Goal: Task Accomplishment & Management: Manage account settings

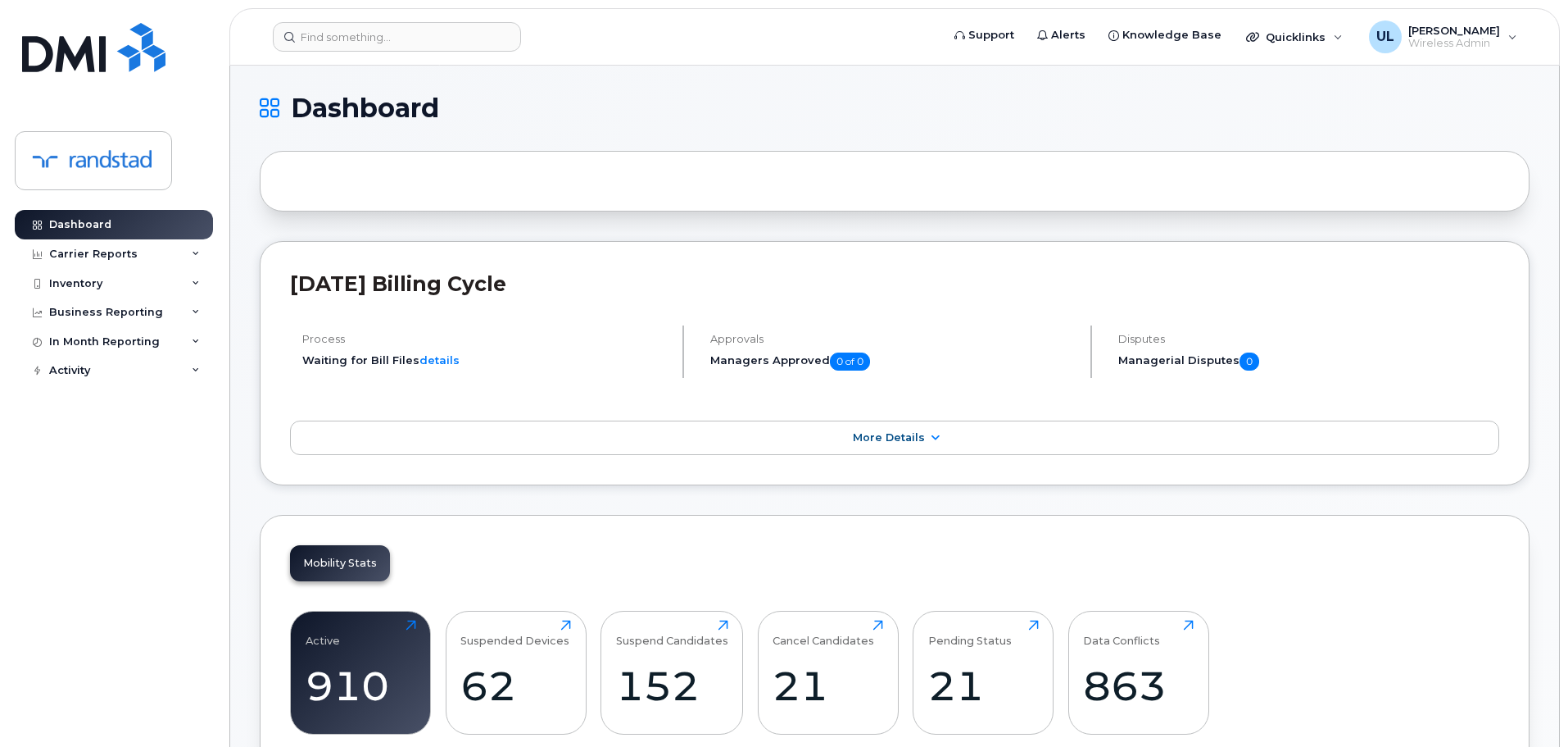
drag, startPoint x: 426, startPoint y: 70, endPoint x: 419, endPoint y: 59, distance: 13.0
click at [417, 56] on header "Support Alerts Knowledge Base Quicklinks Suspend / Cancel Device Change SIM Car…" at bounding box center [894, 37] width 1330 height 57
click at [399, 37] on input at bounding box center [397, 37] width 248 height 30
paste input "[PERSON_NAME]"
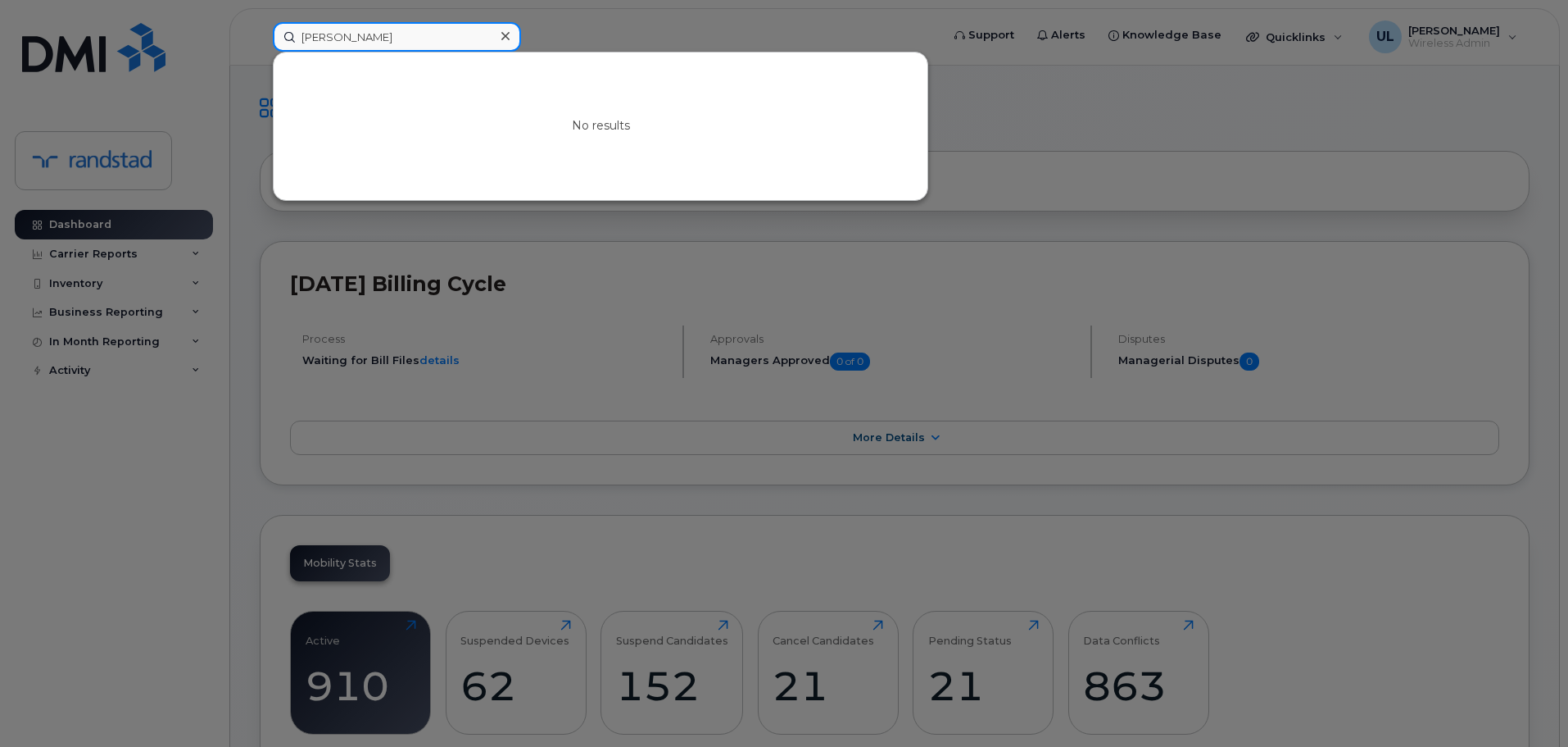
click at [464, 43] on input "[PERSON_NAME]" at bounding box center [397, 37] width 248 height 30
paste input "[PERSON_NAME]"
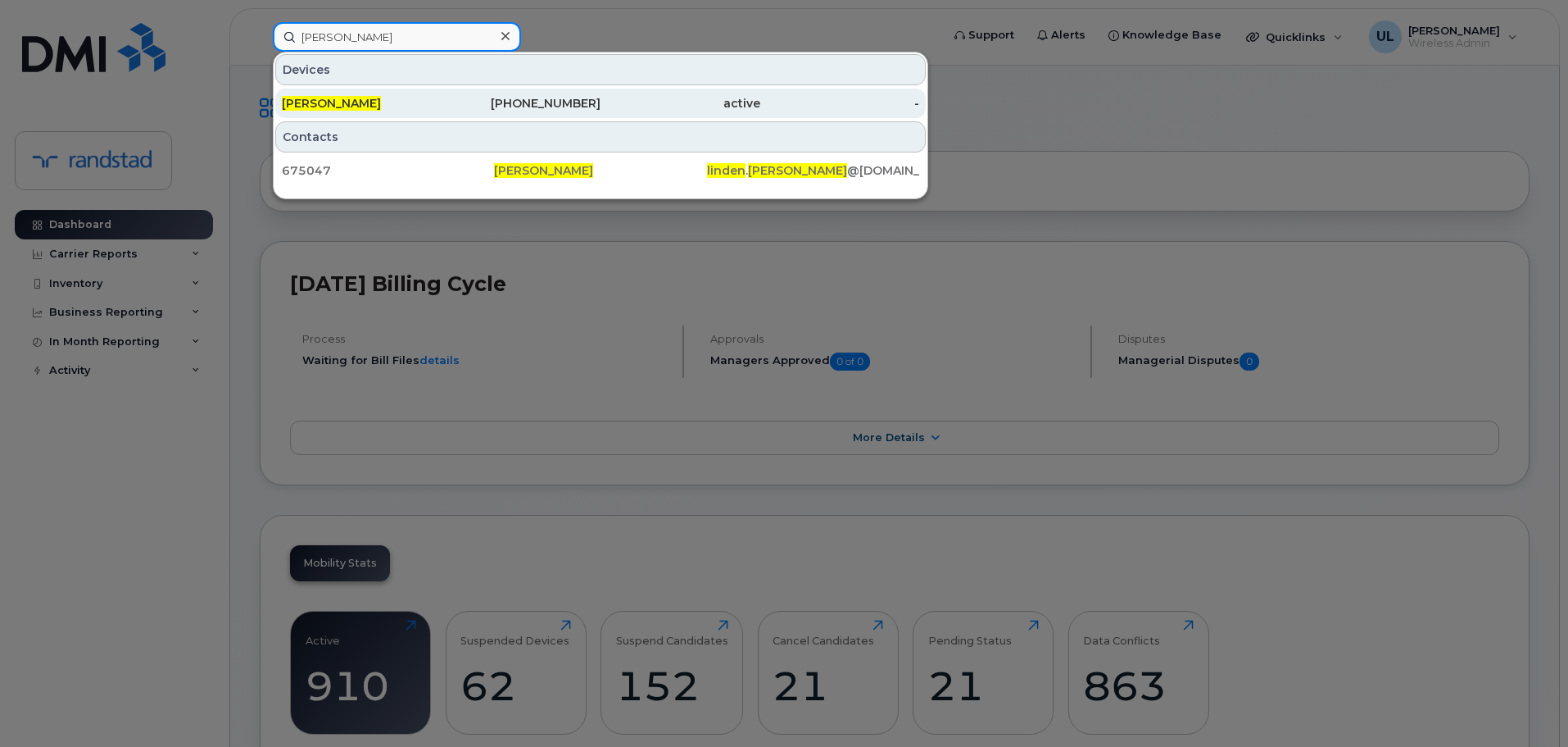
type input "[PERSON_NAME]"
click at [523, 93] on div "[PHONE_NUMBER]" at bounding box center [521, 104] width 160 height 30
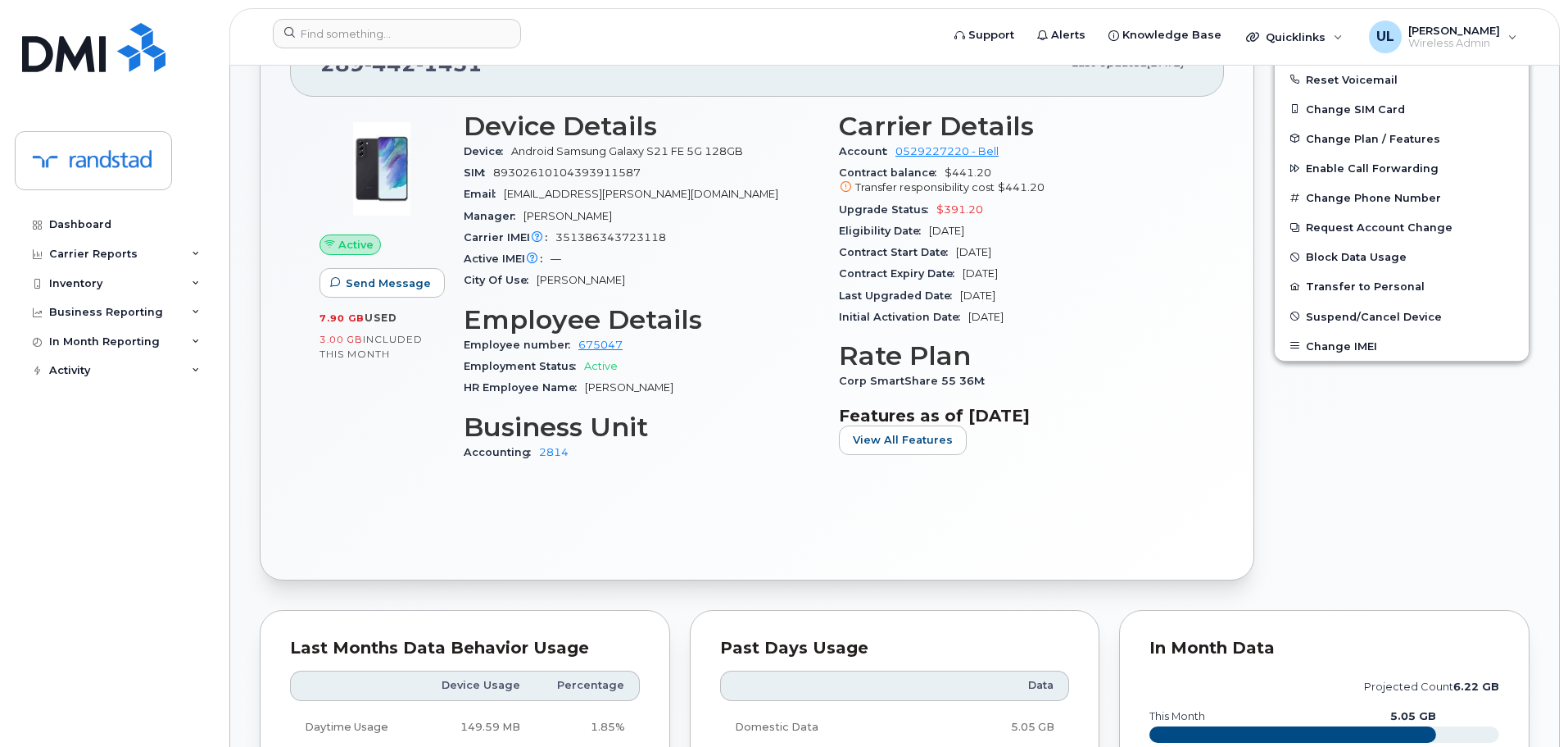
scroll to position [164, 0]
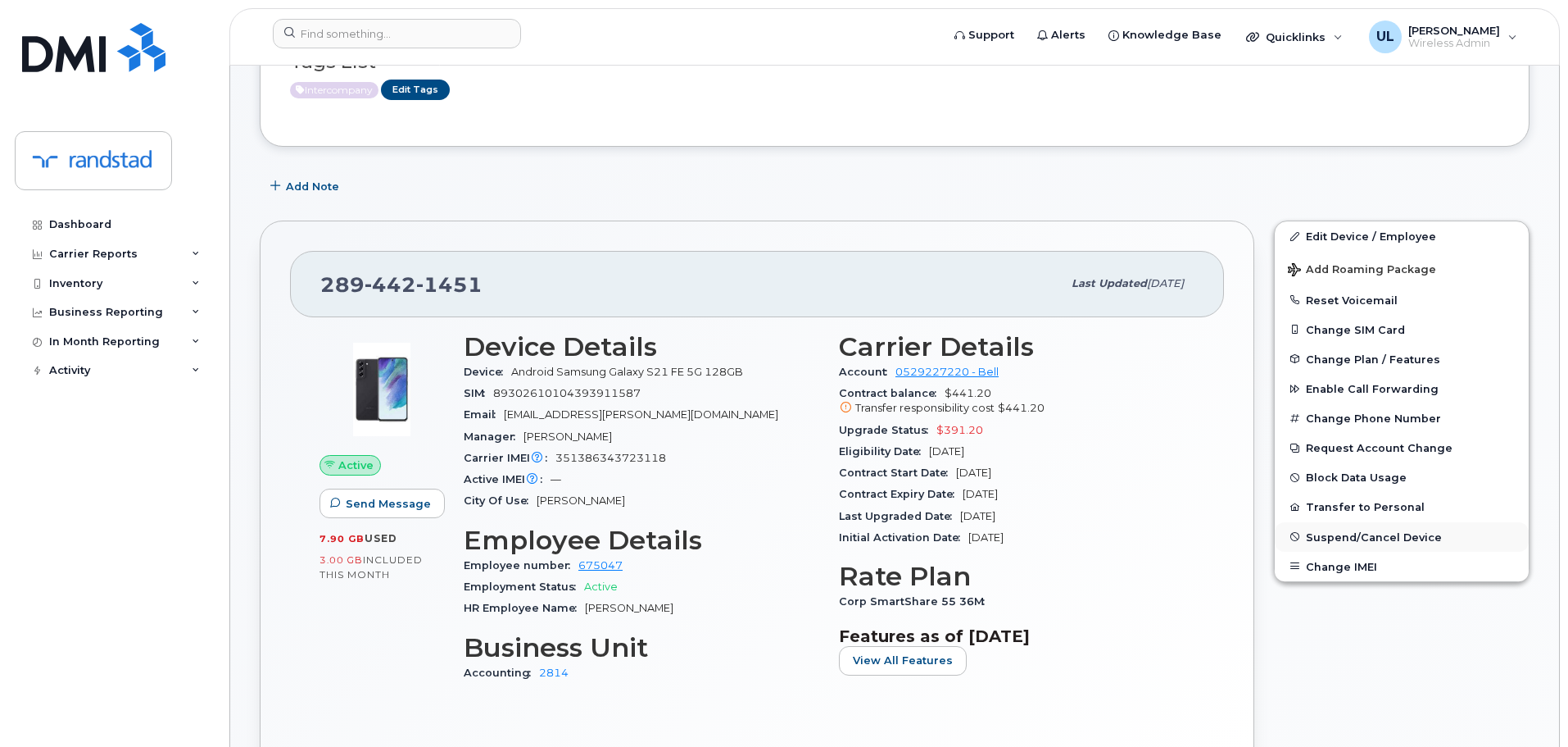
click at [1390, 532] on span "Suspend/Cancel Device" at bounding box center [1373, 536] width 136 height 12
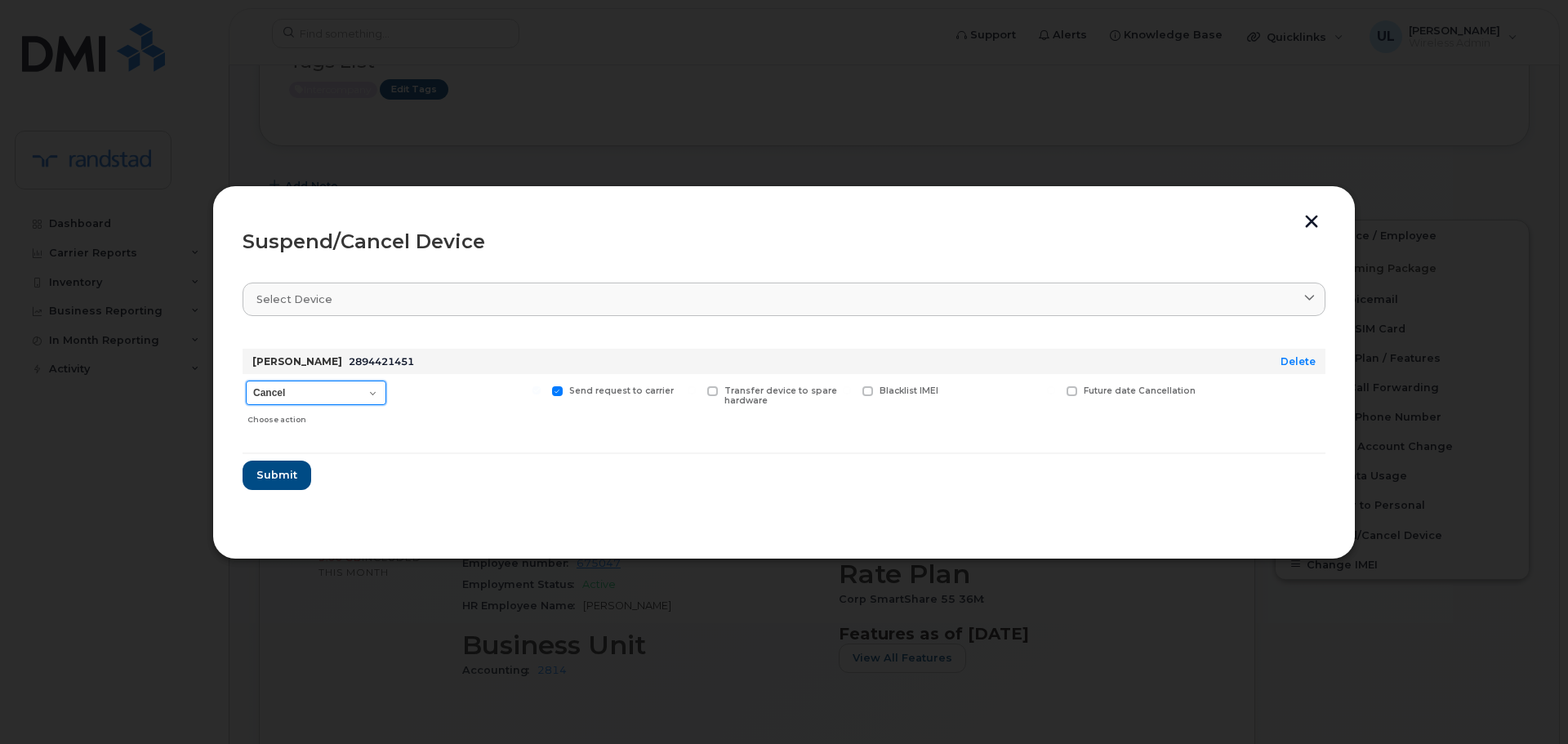
click at [358, 403] on select "Cancel Suspend - Extend Suspension Suspend - Reduced Rate Suspend - Full Rate S…" at bounding box center [316, 393] width 141 height 24
select select "[object Object]"
click at [246, 380] on select "Cancel Suspend - Extend Suspension Suspend - Reduced Rate Suspend - Full Rate S…" at bounding box center [316, 393] width 141 height 24
click at [1102, 387] on span "Future suspend date" at bounding box center [1131, 390] width 95 height 10
click at [1055, 387] on input "Future suspend date" at bounding box center [1051, 390] width 8 height 8
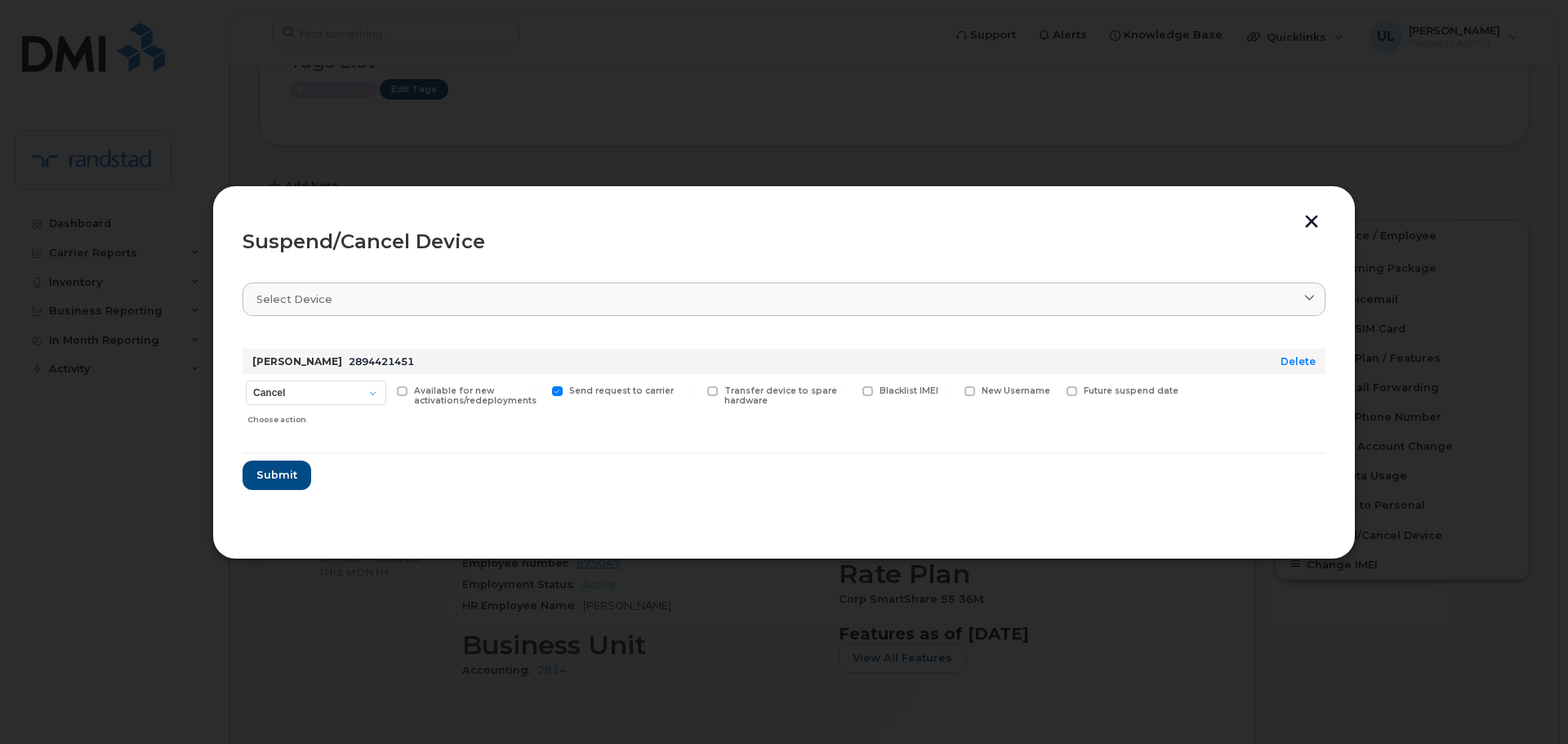
checkbox input "true"
click at [1176, 420] on input "date" at bounding box center [1133, 417] width 132 height 30
type input "2025-10-20"
click at [254, 484] on button "Submit" at bounding box center [276, 480] width 67 height 30
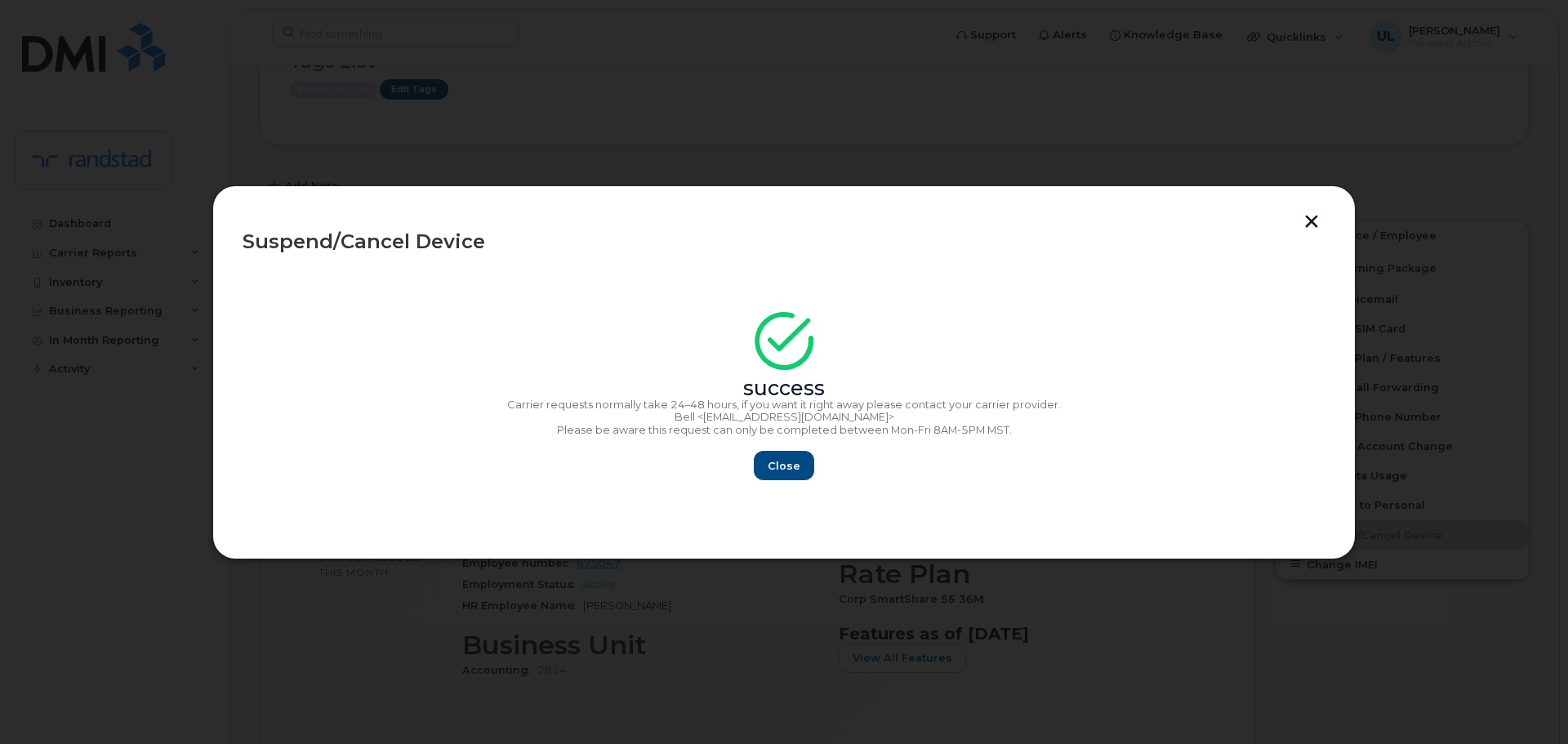
click at [737, 464] on div "Close" at bounding box center [783, 465] width 1082 height 30
click at [800, 462] on button "Close" at bounding box center [783, 465] width 59 height 30
